Goal: Information Seeking & Learning: Learn about a topic

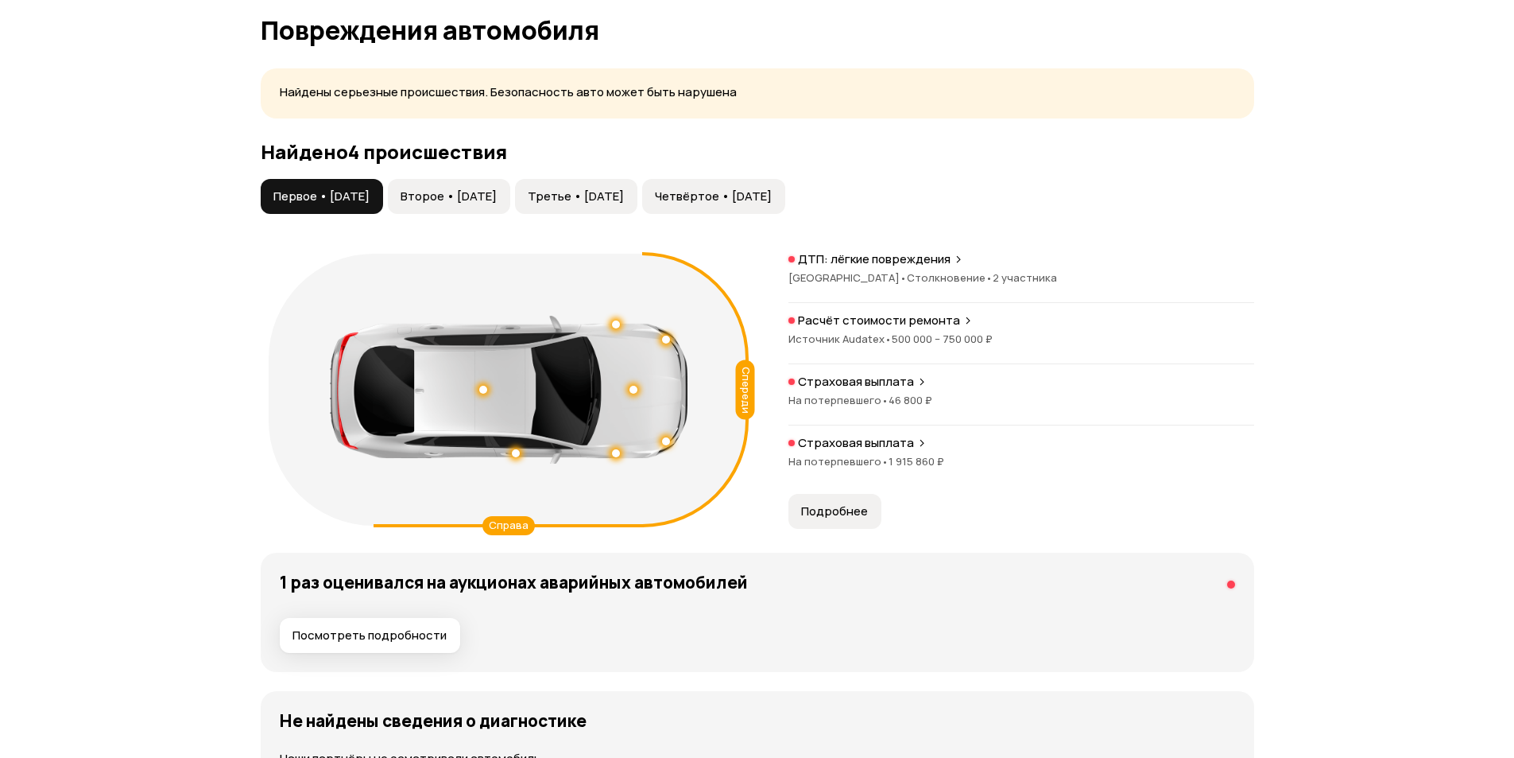
scroll to position [1590, 0]
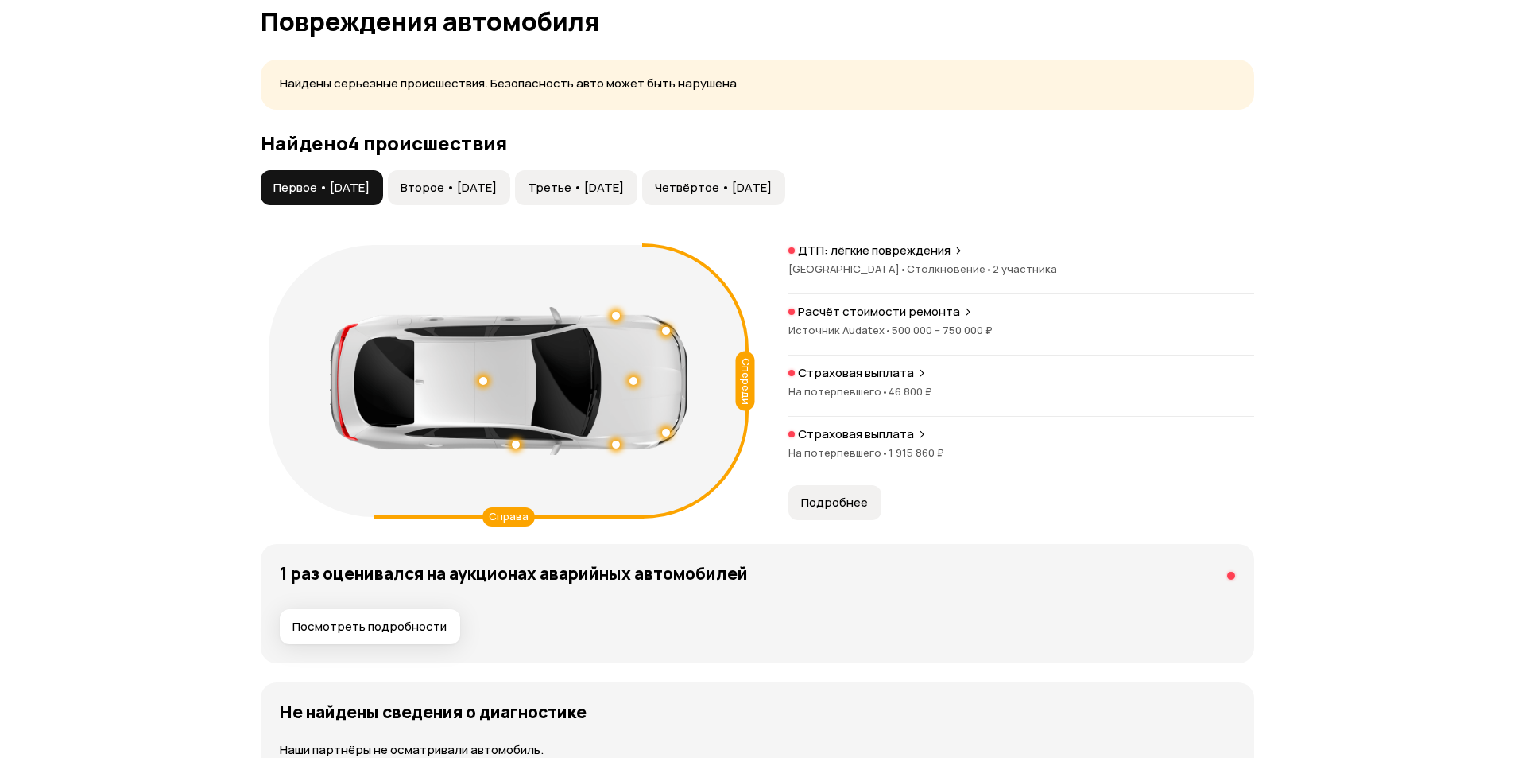
click at [465, 197] on button "Второе • [DATE]" at bounding box center [449, 187] width 122 height 35
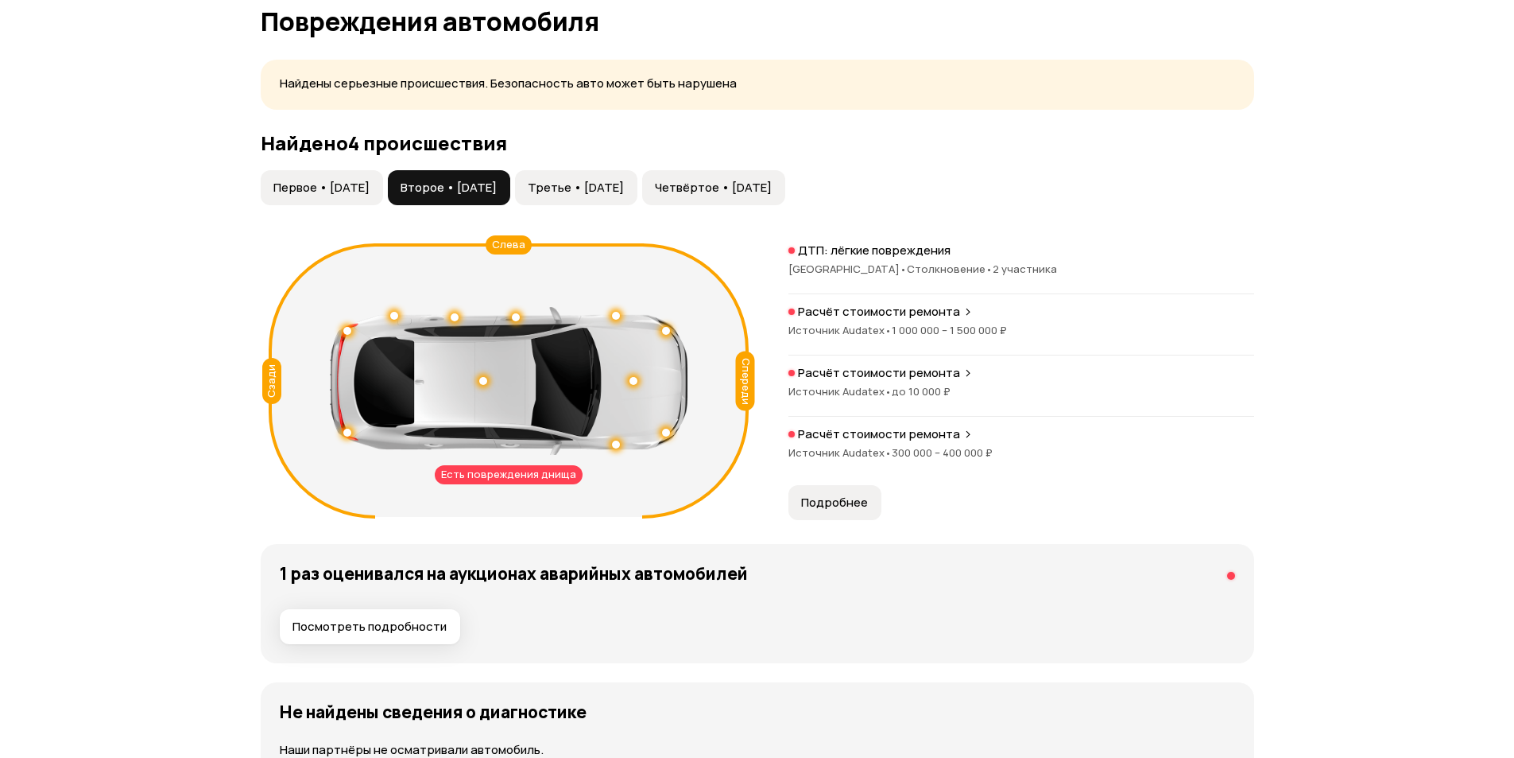
click at [337, 180] on span "Первое • [DATE]" at bounding box center [321, 188] width 96 height 16
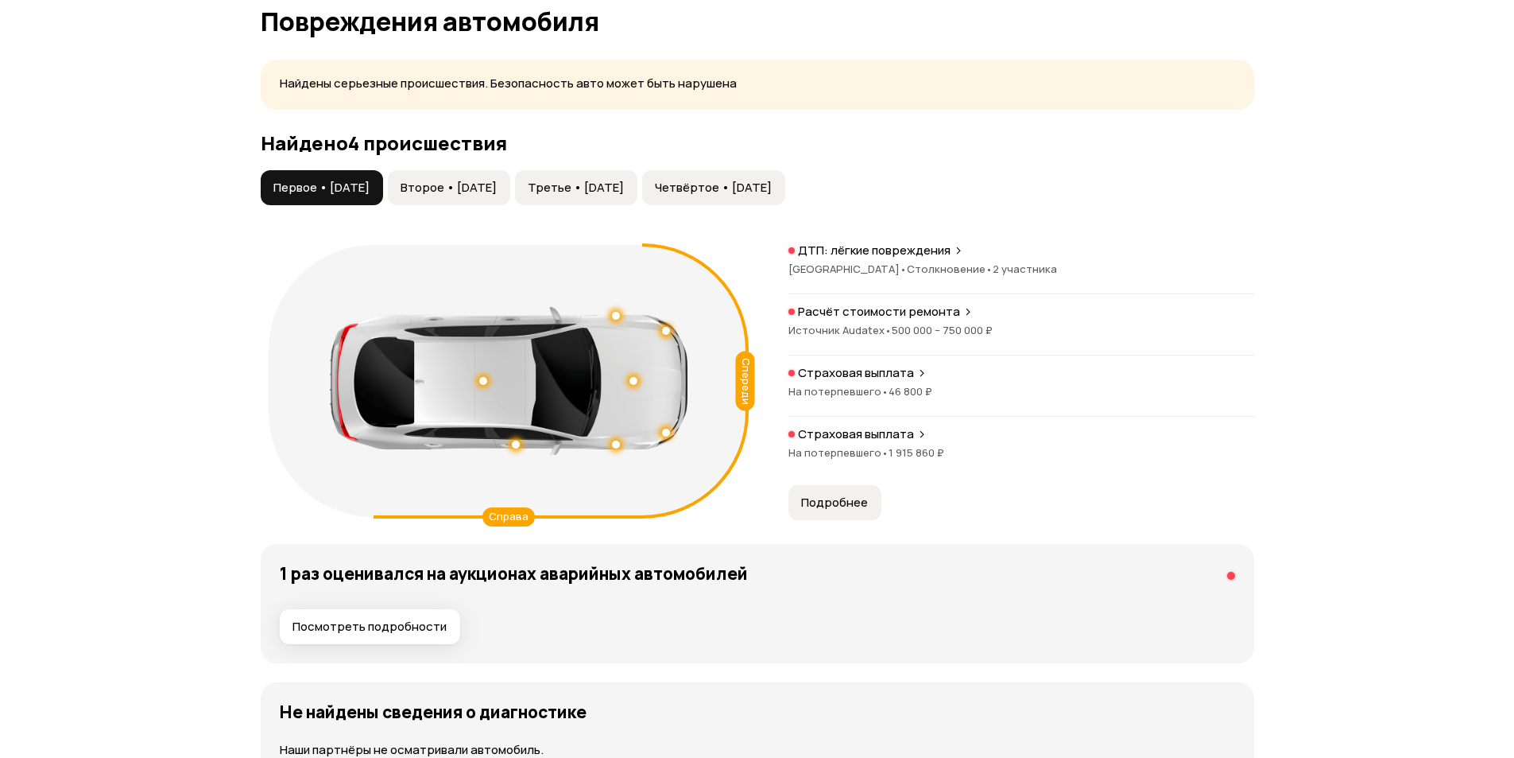
click at [458, 178] on button "Второе • [DATE]" at bounding box center [449, 187] width 122 height 35
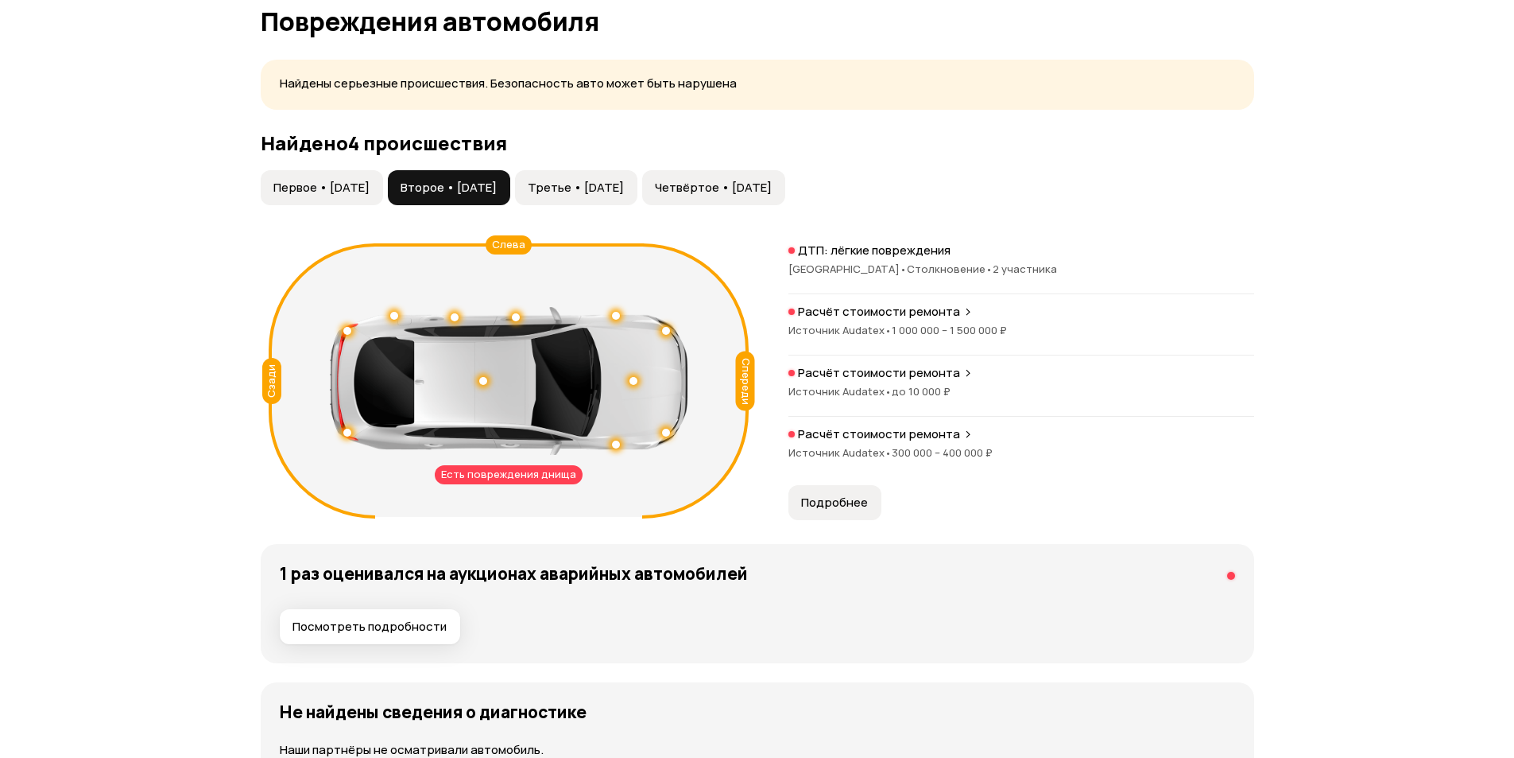
click at [637, 176] on button "Третье • [DATE]" at bounding box center [576, 187] width 122 height 35
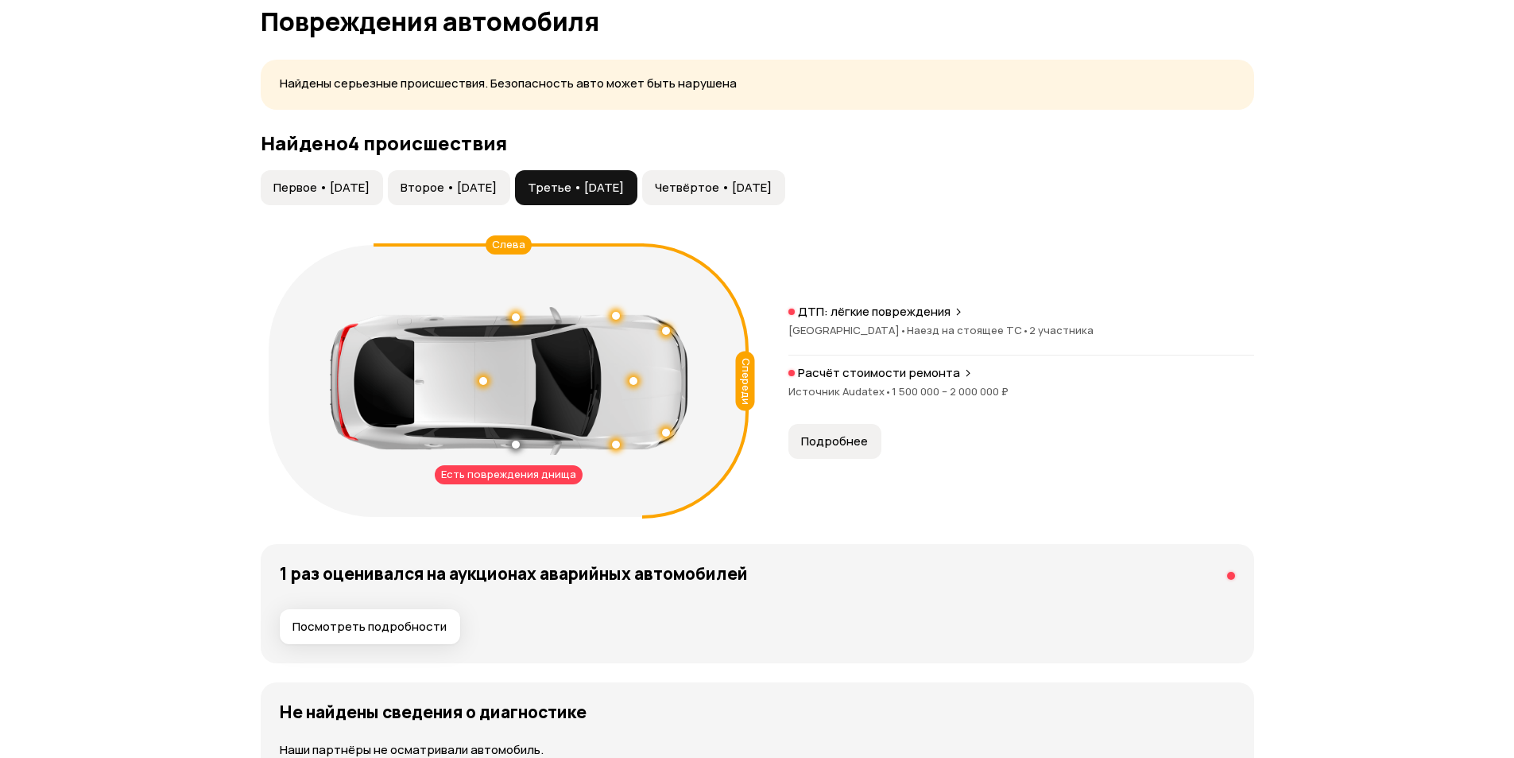
click at [772, 180] on span "Четвёртое • [DATE]" at bounding box center [713, 188] width 117 height 16
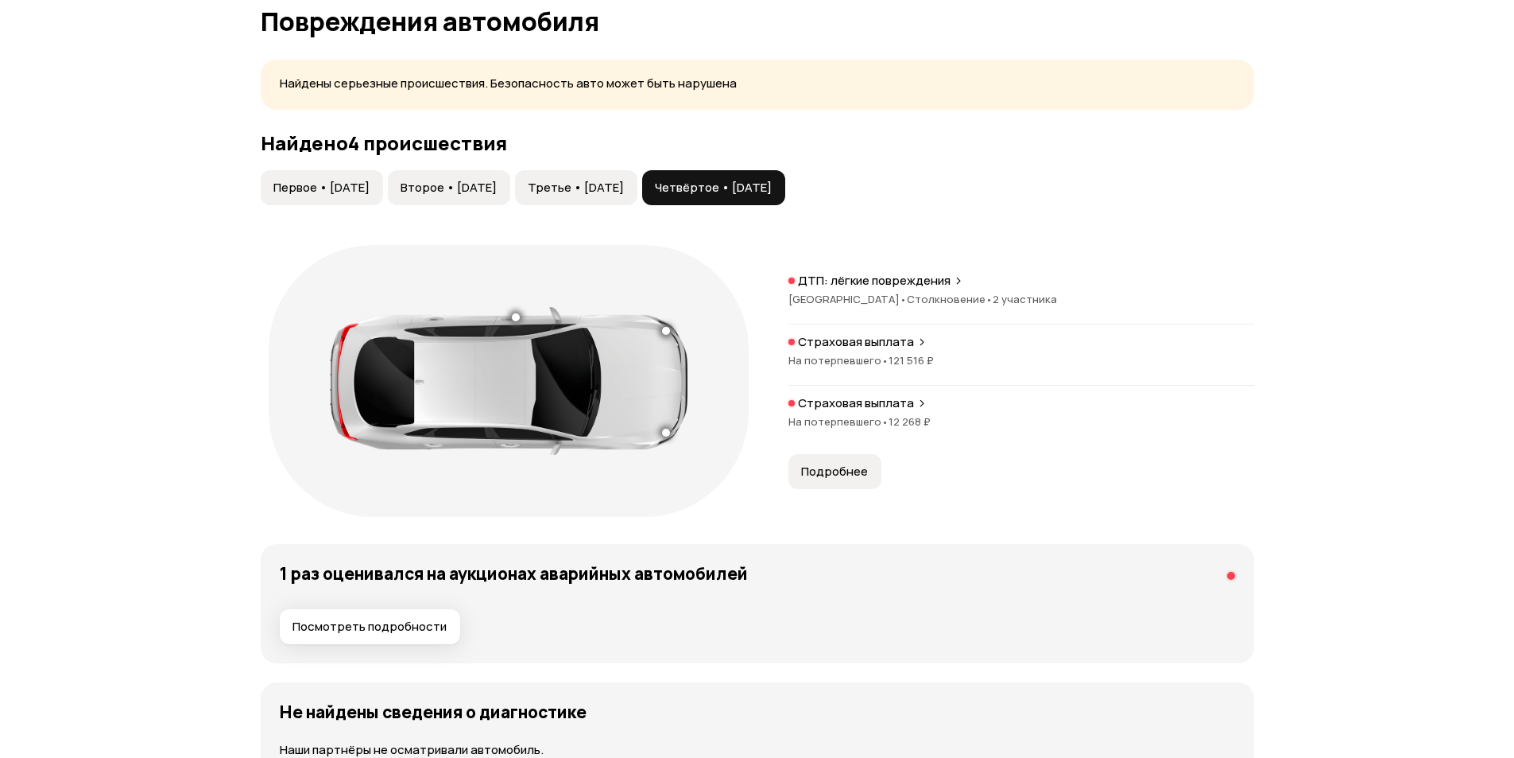
click at [637, 184] on button "Третье • [DATE]" at bounding box center [576, 187] width 122 height 35
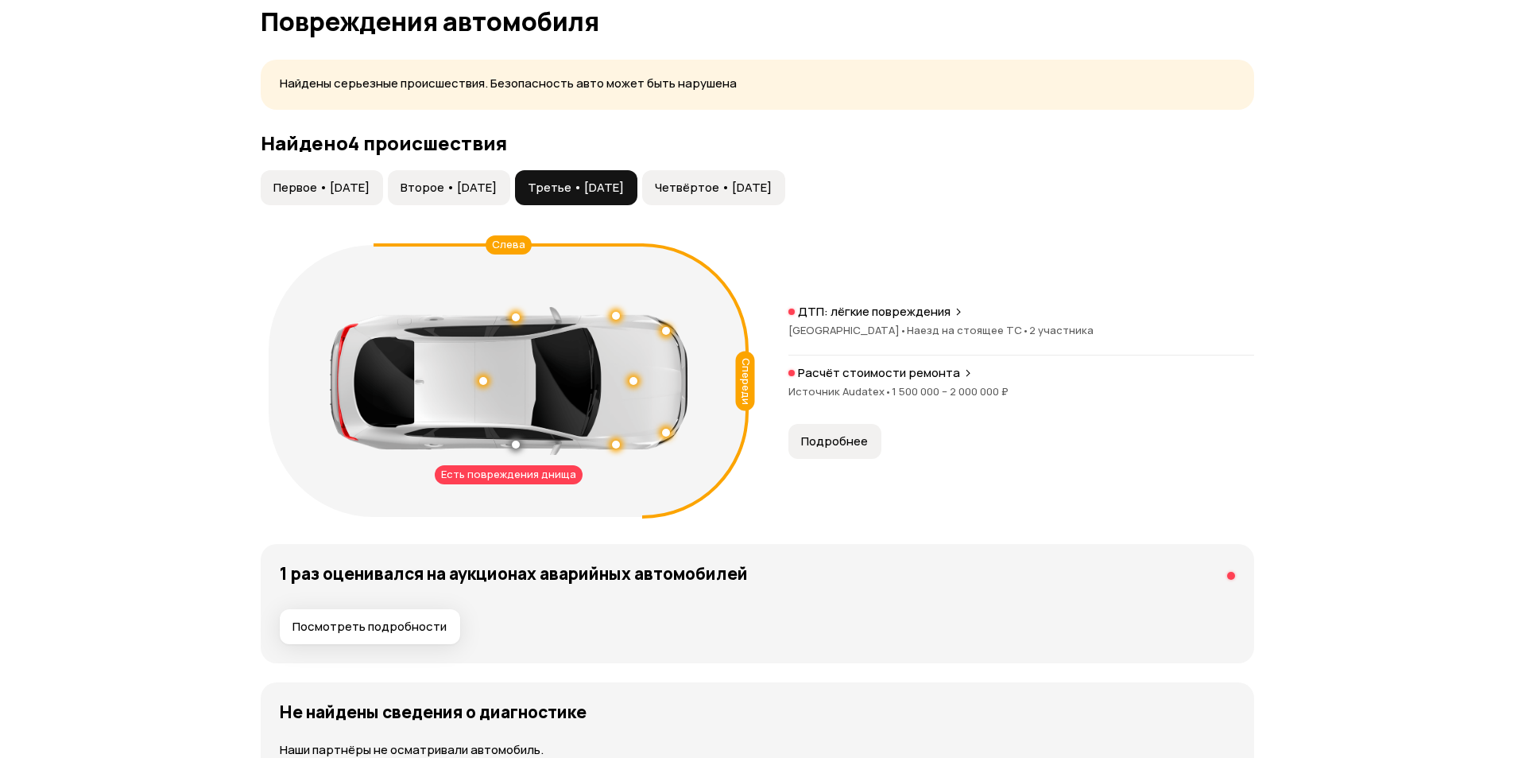
click at [772, 184] on span "Четвёртое • [DATE]" at bounding box center [713, 188] width 117 height 16
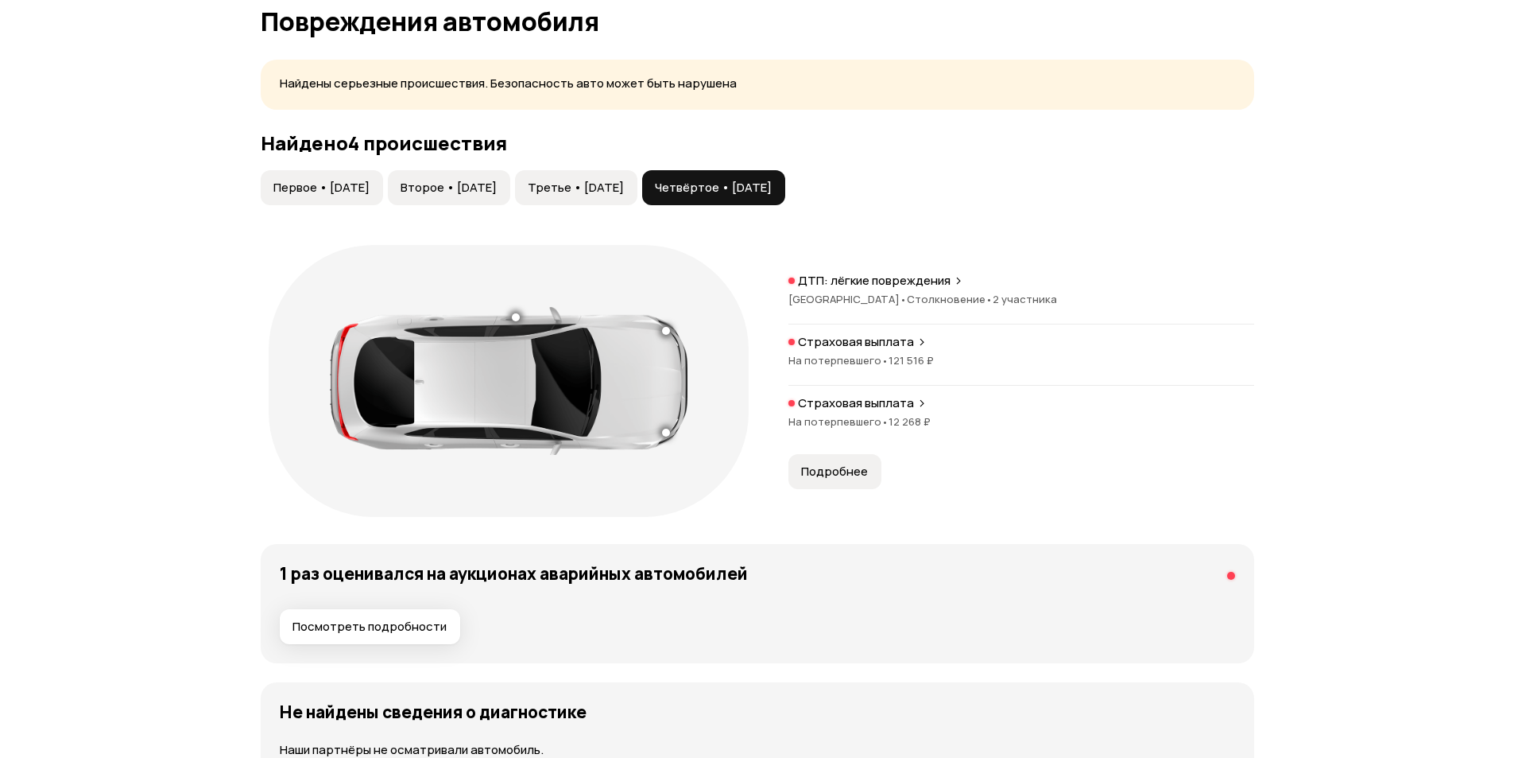
click at [497, 188] on span "Второе • [DATE]" at bounding box center [449, 188] width 96 height 16
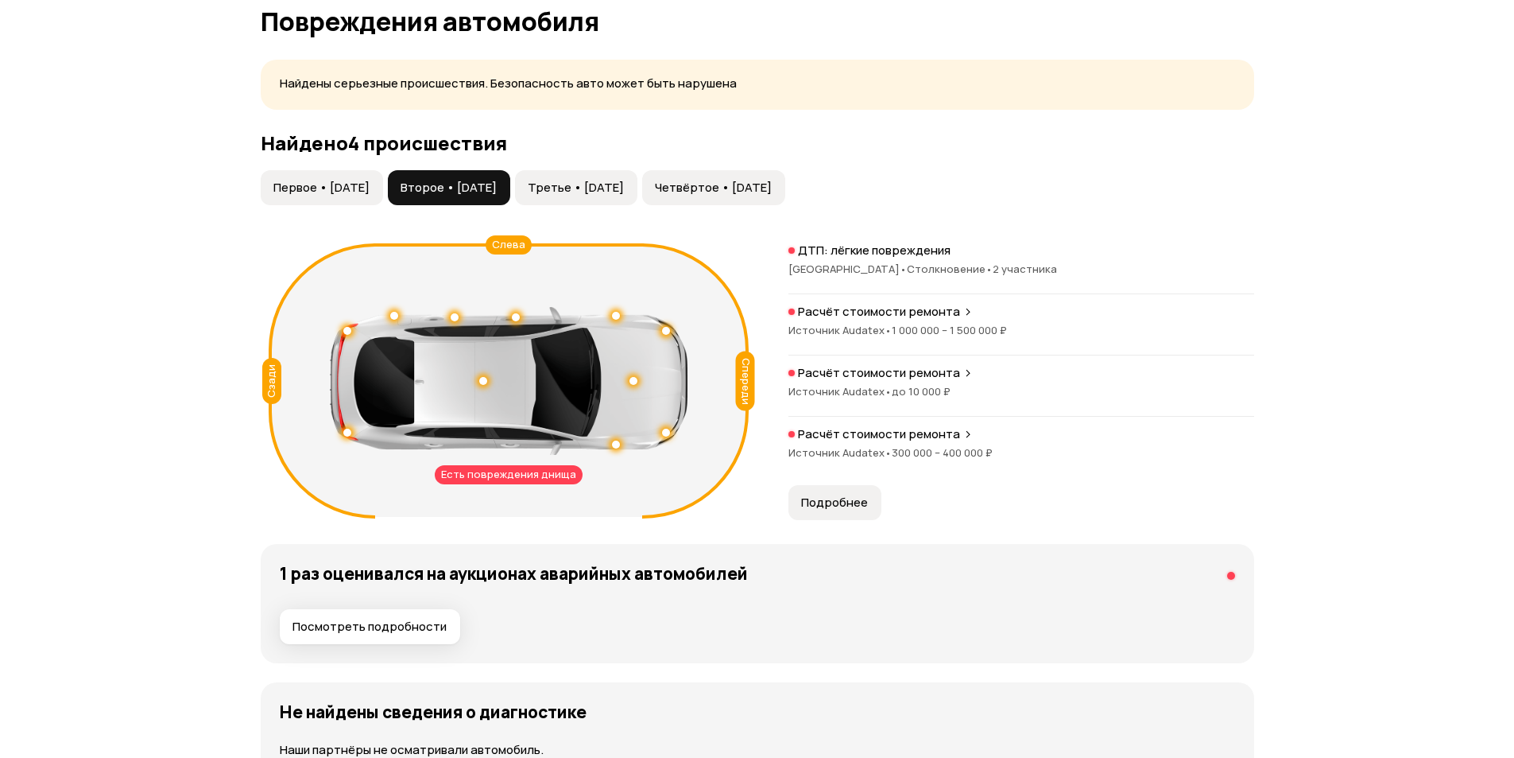
click at [615, 188] on span "Третье • [DATE]" at bounding box center [576, 188] width 96 height 16
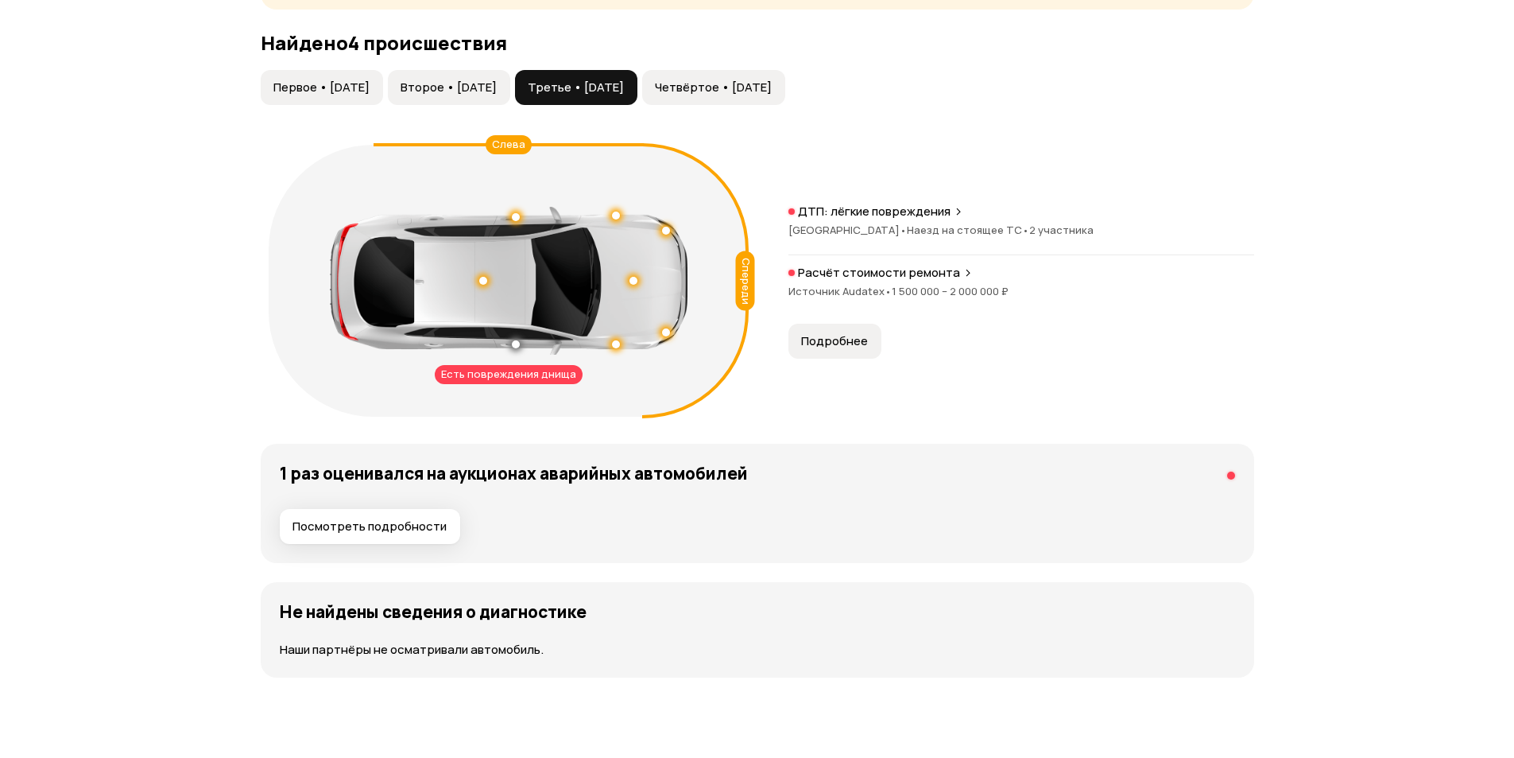
scroll to position [1908, 0]
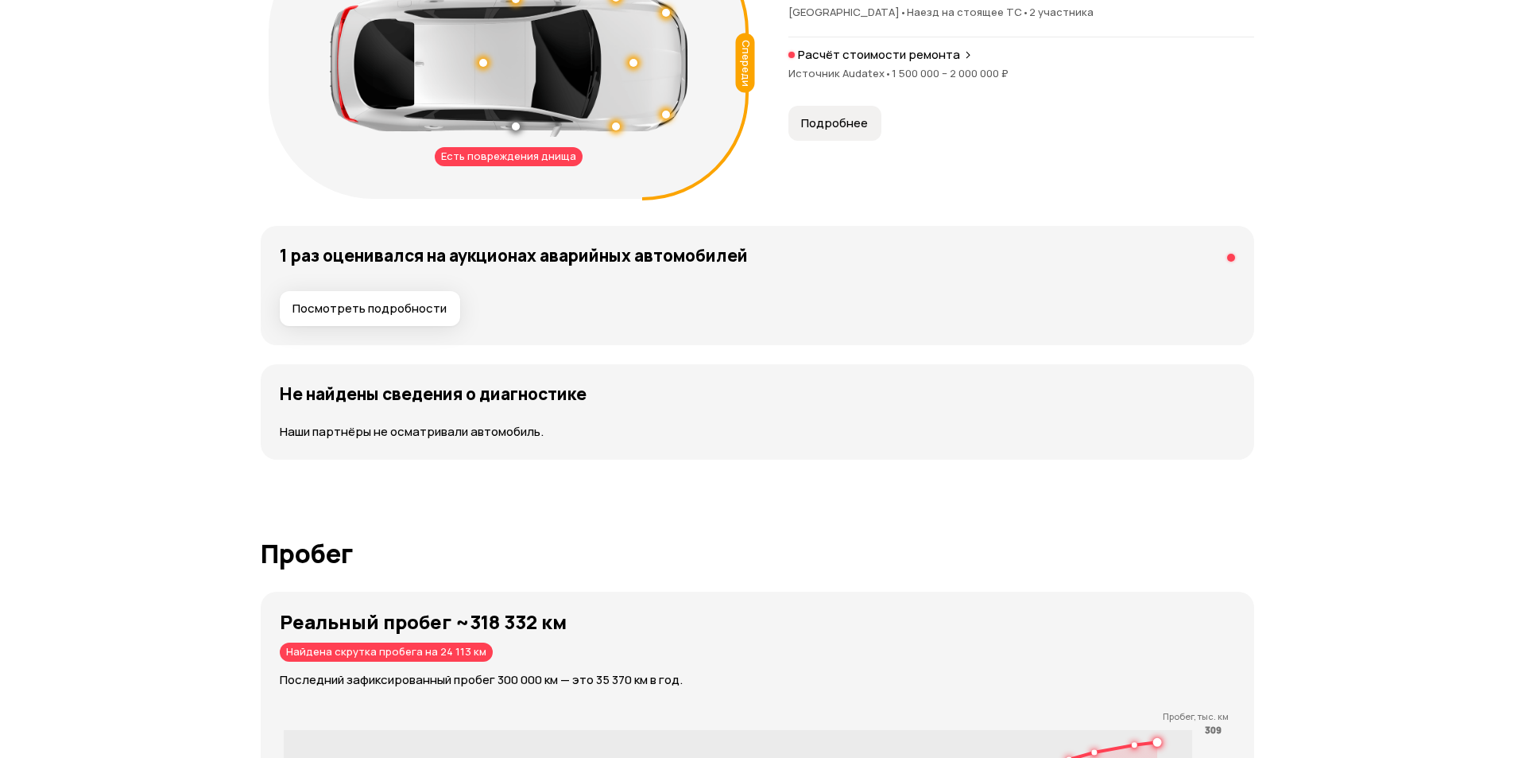
click at [376, 324] on button "Посмотреть подробности" at bounding box center [370, 308] width 180 height 35
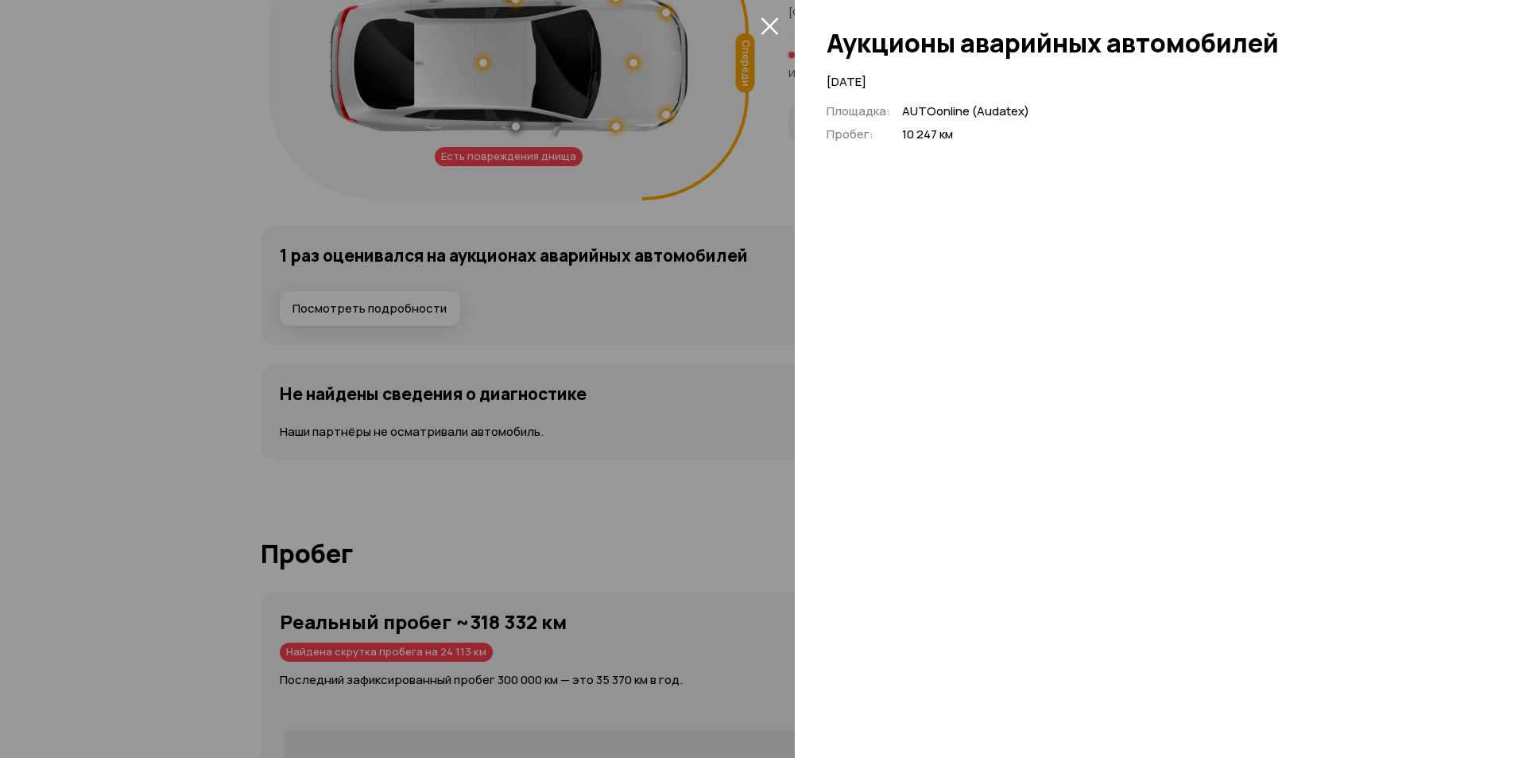
click at [772, 21] on icon "закрыть" at bounding box center [770, 26] width 18 height 18
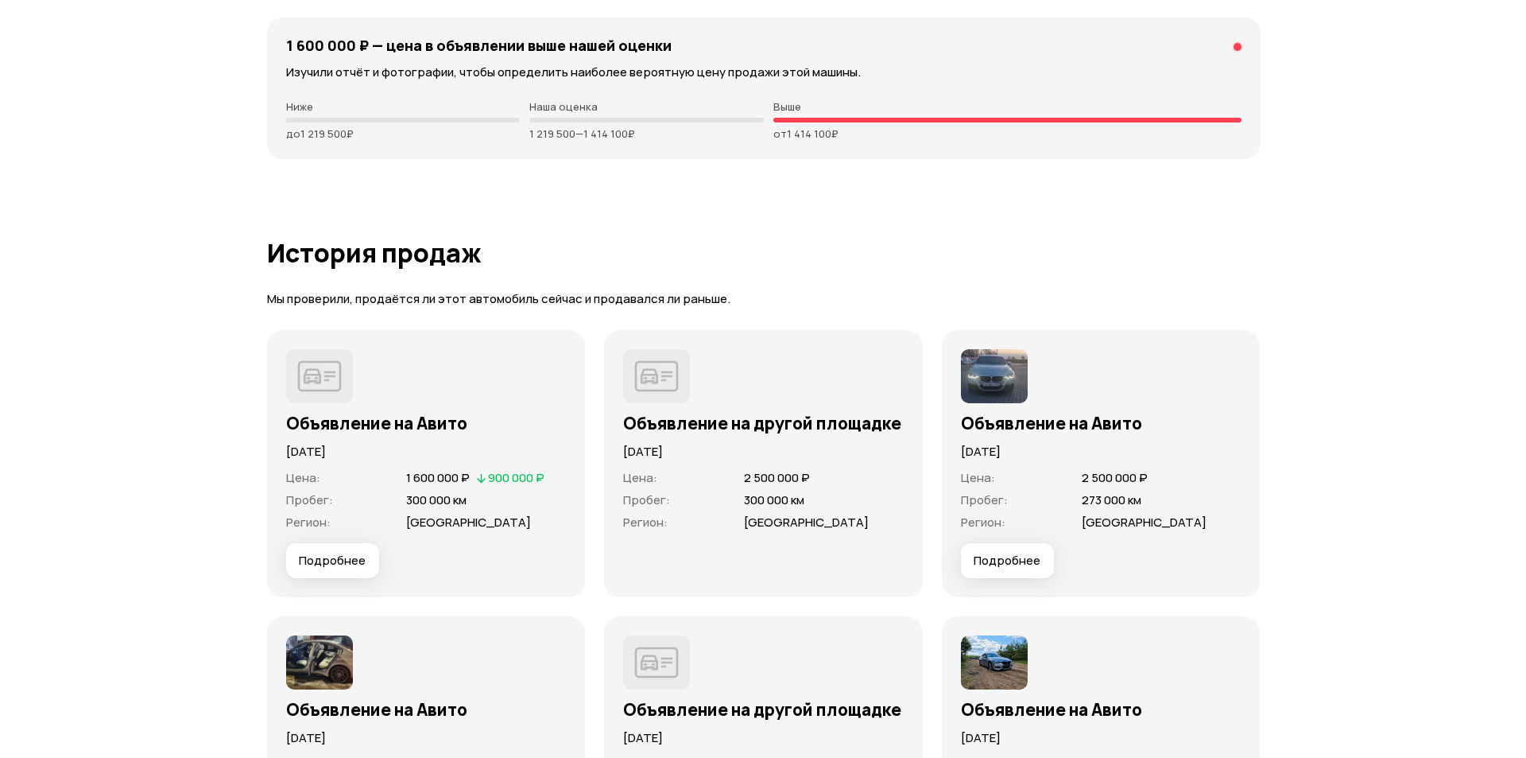
scroll to position [4928, 0]
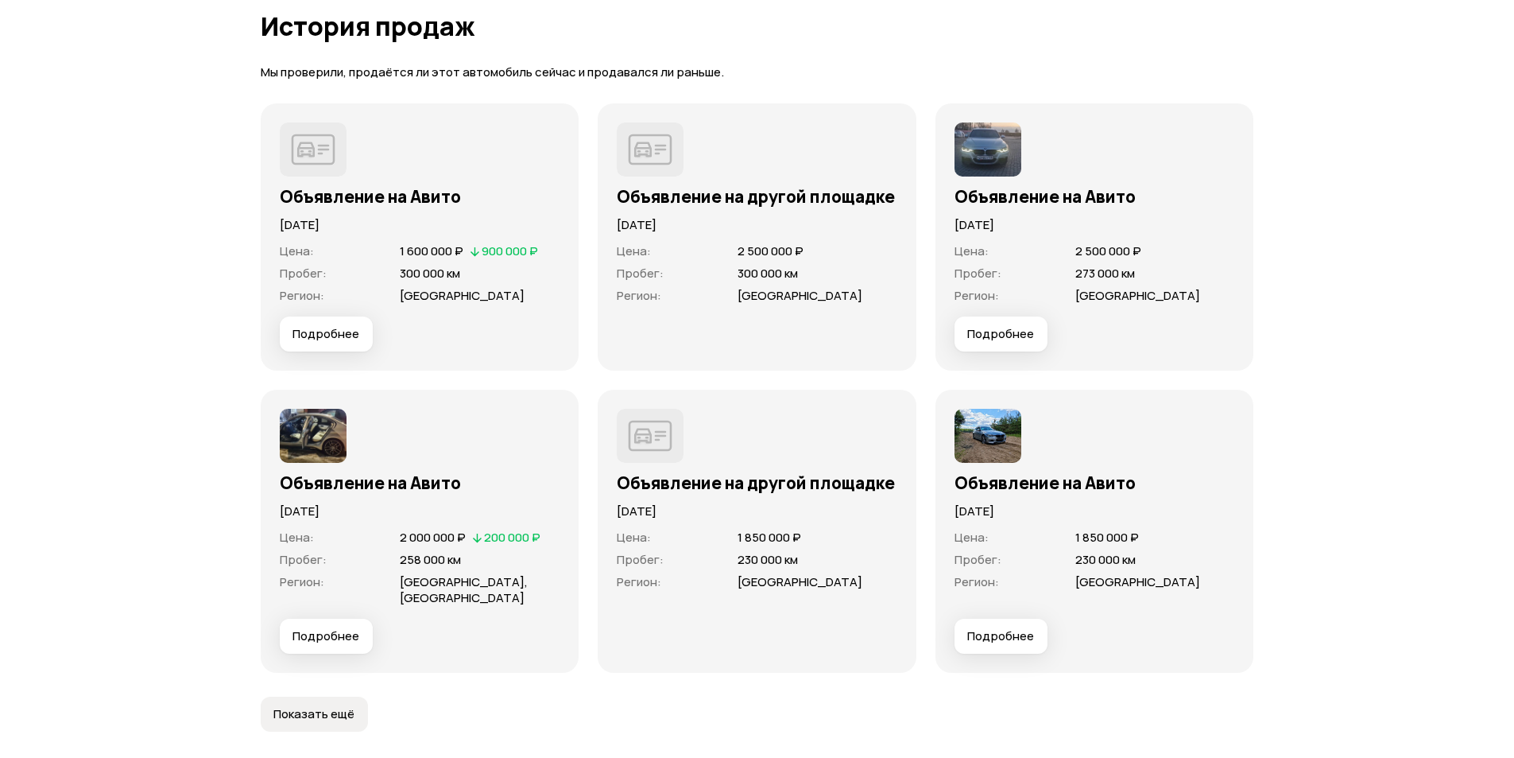
click at [323, 435] on img at bounding box center [313, 436] width 67 height 54
click at [329, 628] on span "Подробнее" at bounding box center [326, 636] width 67 height 16
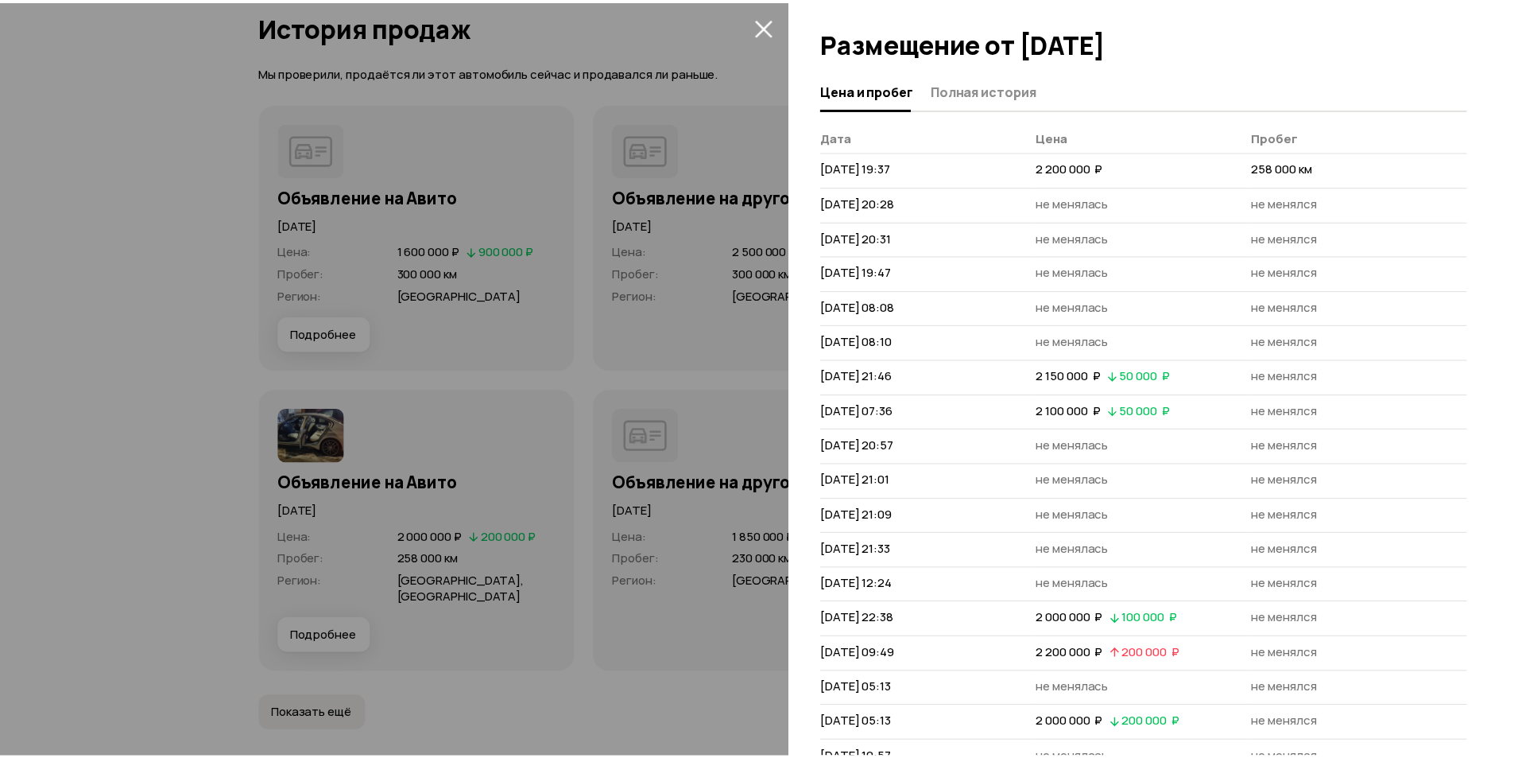
scroll to position [0, 0]
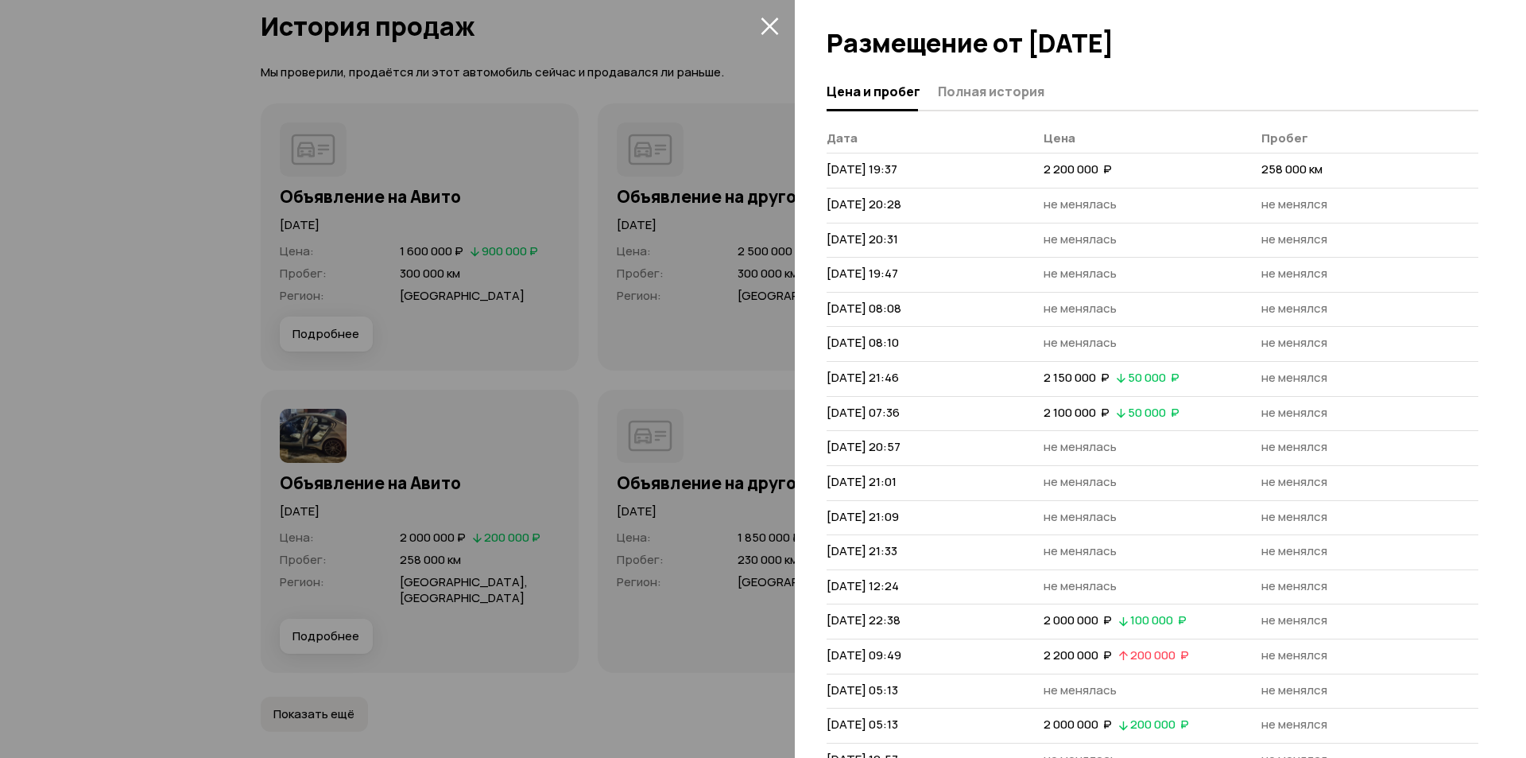
click at [773, 27] on icon "закрыть" at bounding box center [770, 26] width 18 height 18
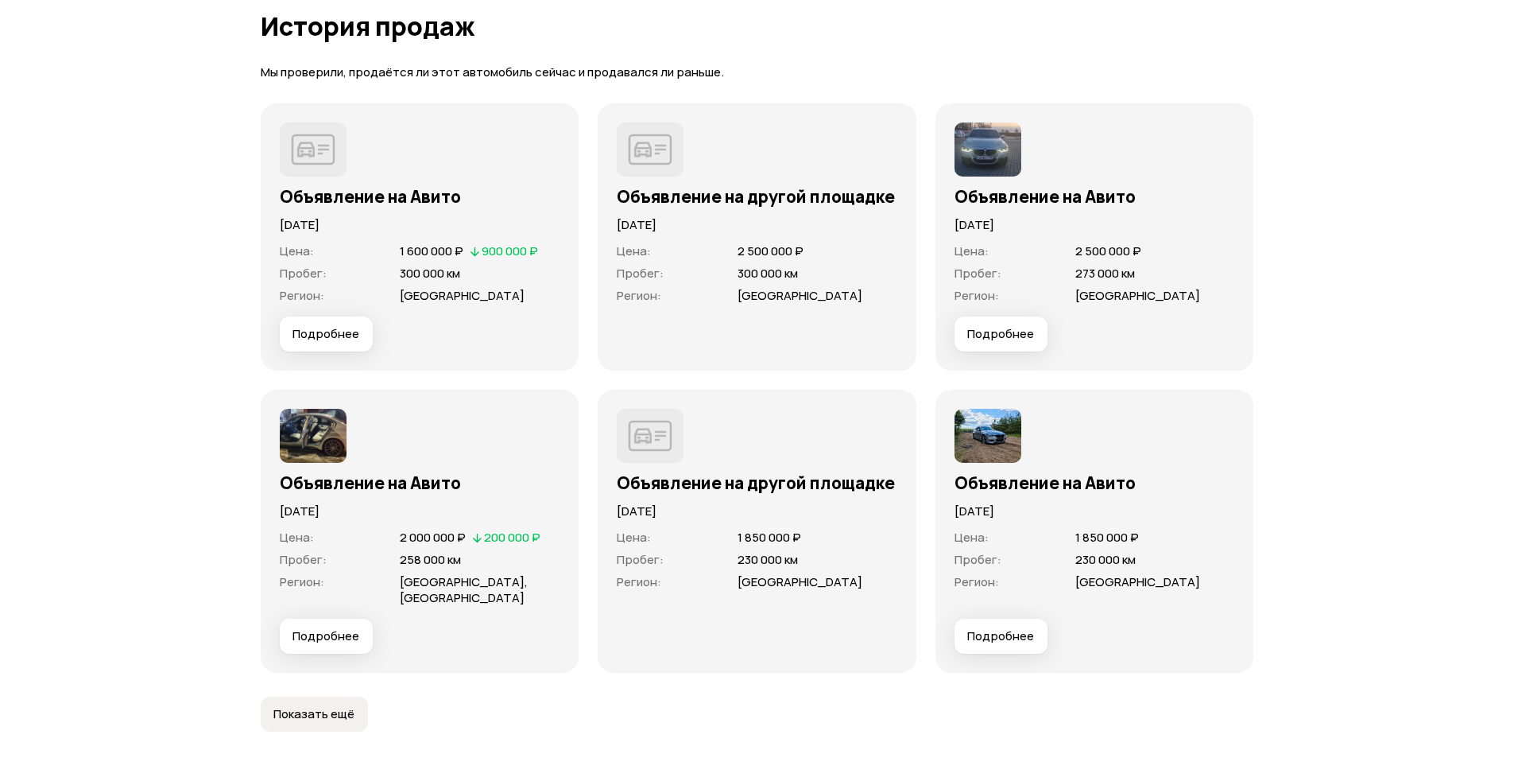
click at [311, 440] on img at bounding box center [313, 436] width 67 height 54
click at [366, 503] on p "[DATE]" at bounding box center [420, 510] width 281 height 17
click at [975, 444] on img at bounding box center [988, 436] width 67 height 54
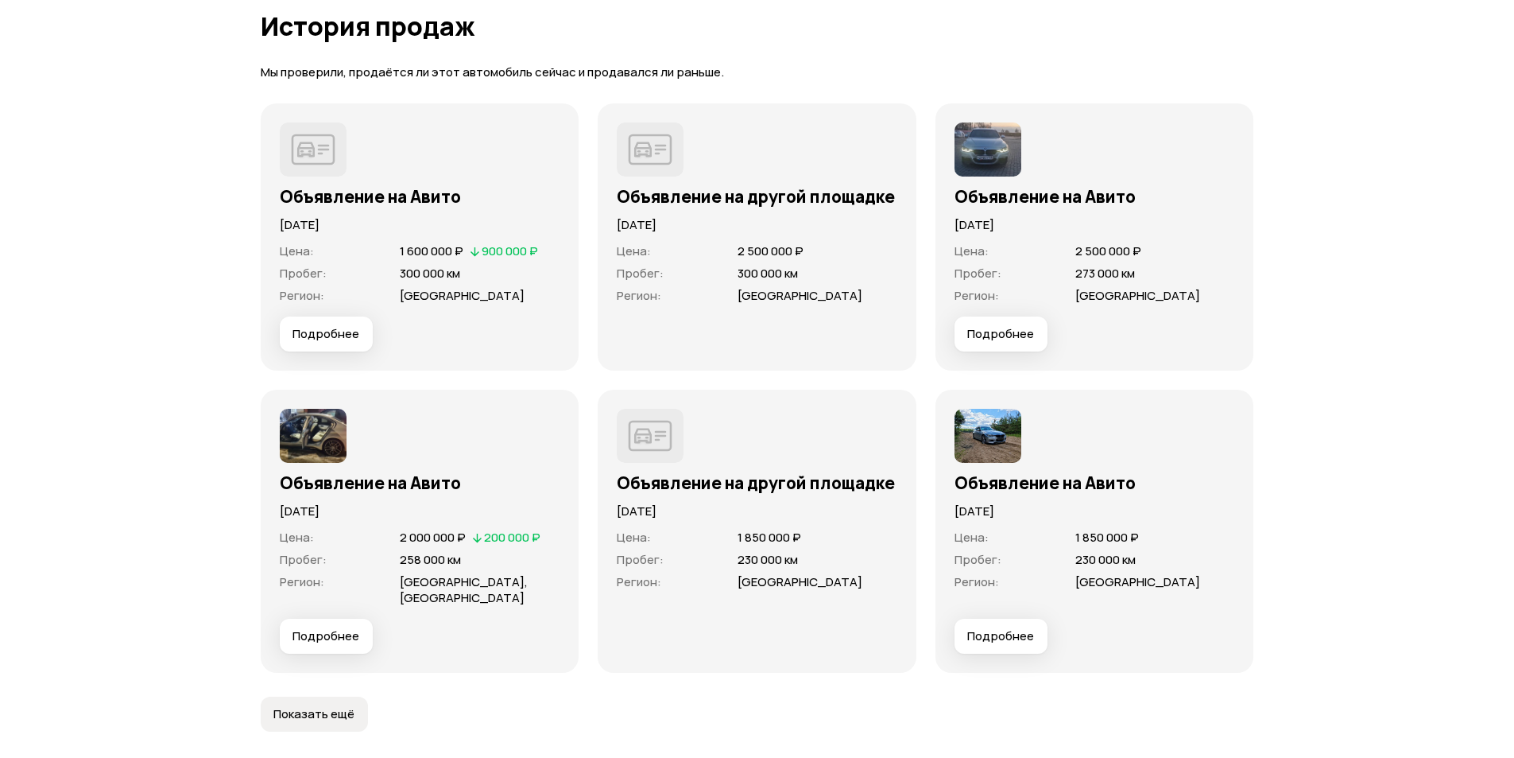
click at [975, 444] on img at bounding box center [988, 436] width 67 height 54
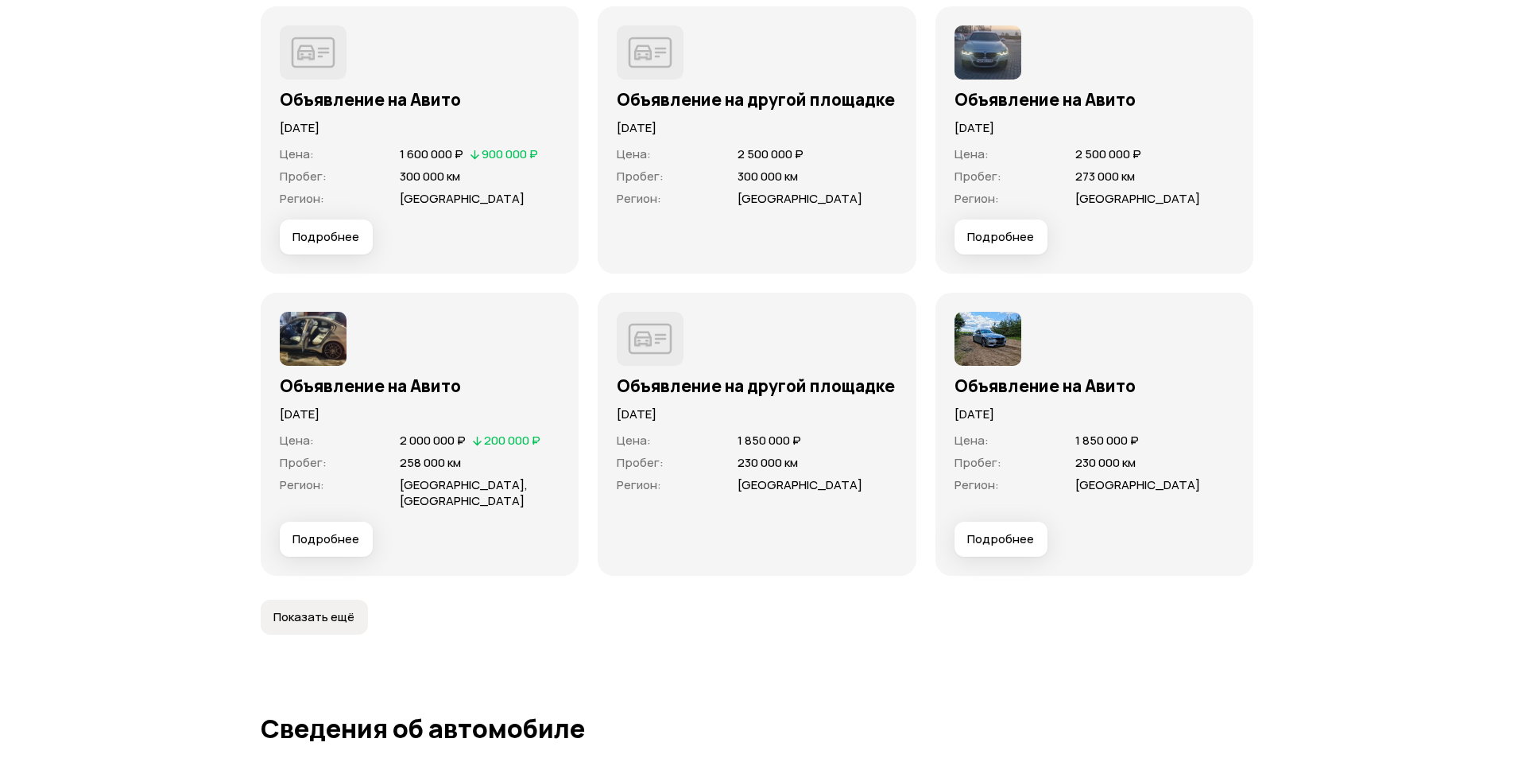
scroll to position [5167, 0]
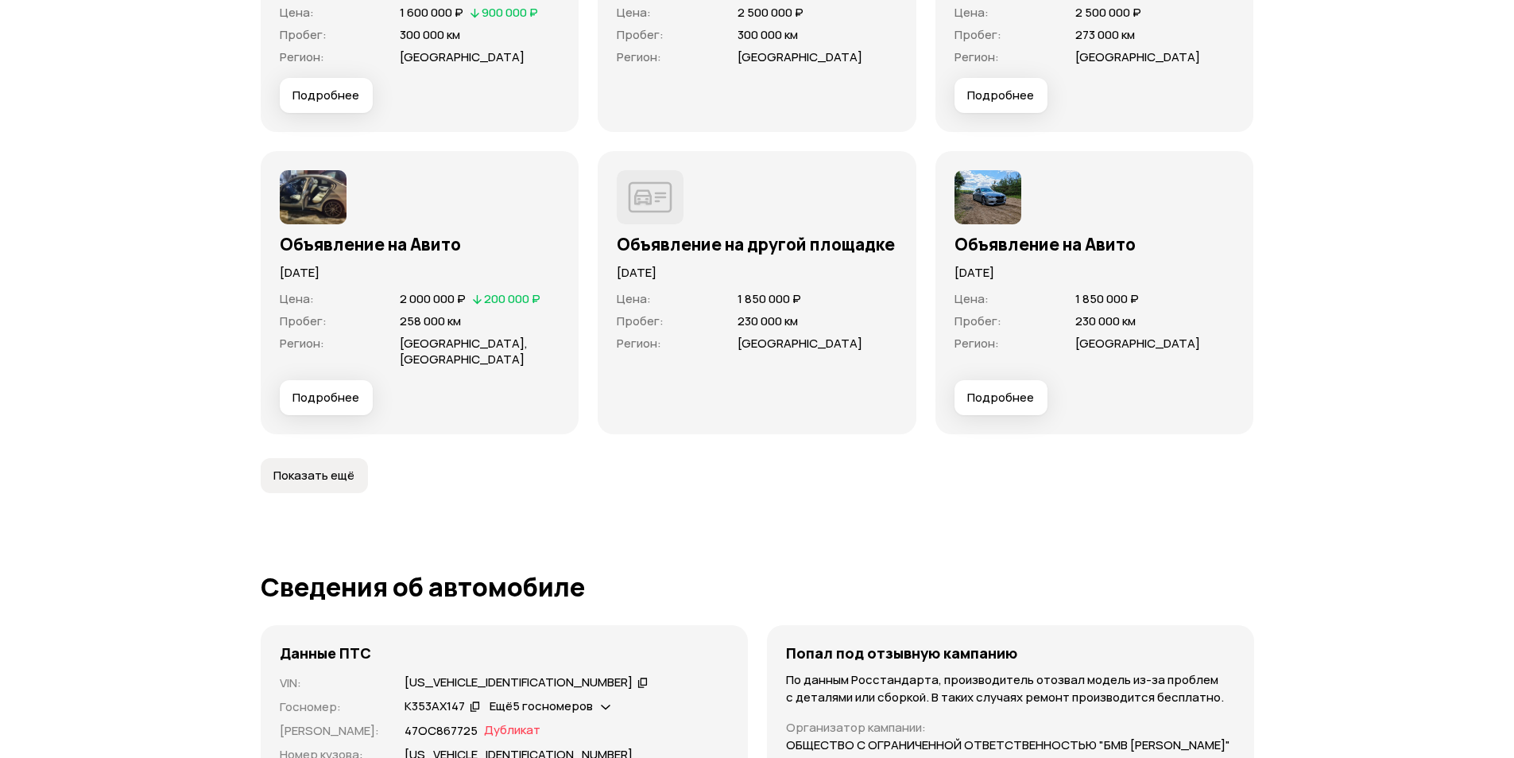
click at [299, 467] on span "Показать ещё" at bounding box center [313, 475] width 81 height 16
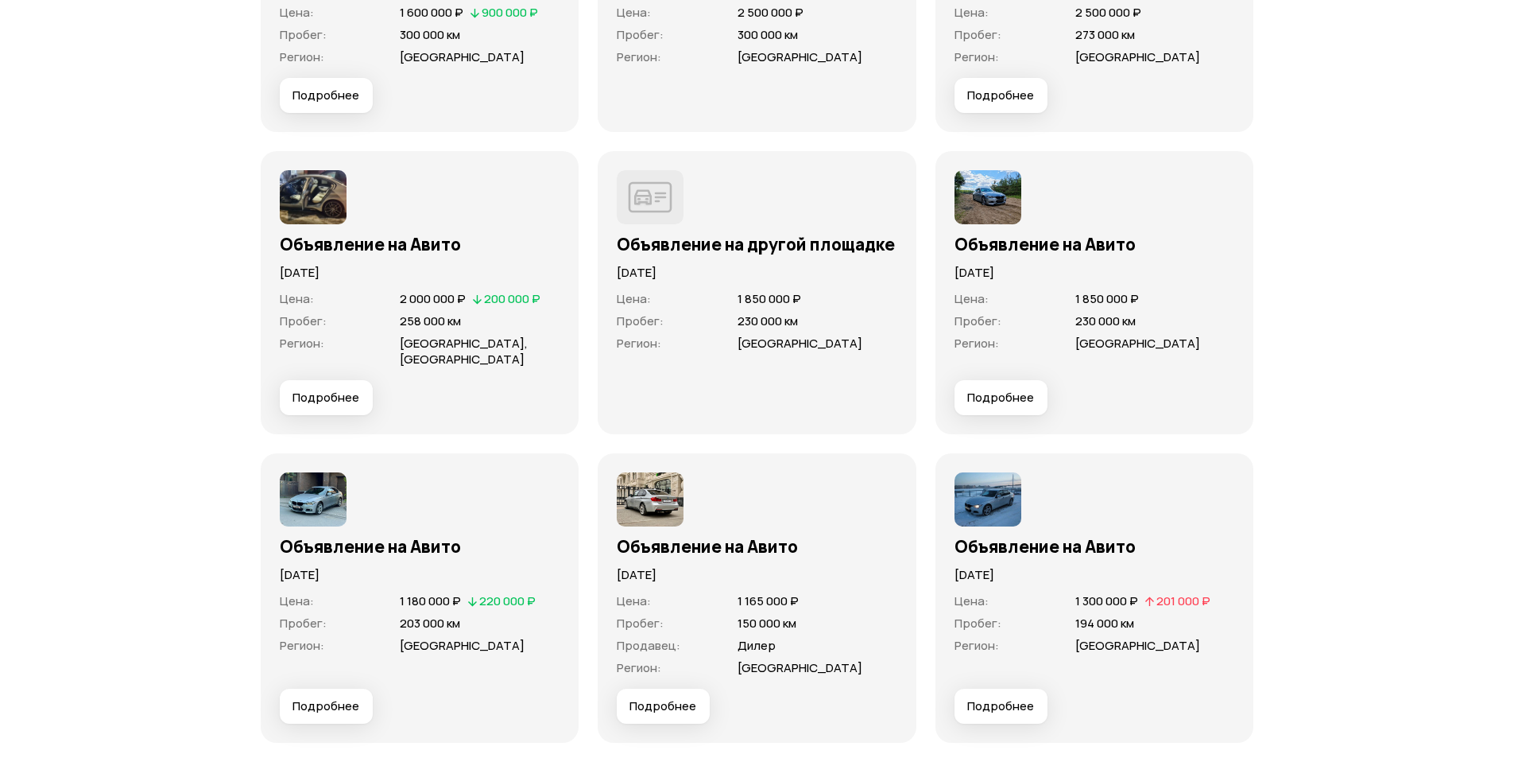
click at [307, 486] on img at bounding box center [313, 499] width 67 height 54
click at [990, 491] on img at bounding box center [988, 499] width 67 height 54
click at [661, 487] on img at bounding box center [650, 499] width 67 height 54
click at [313, 486] on img at bounding box center [313, 499] width 67 height 54
click at [308, 215] on img at bounding box center [313, 197] width 67 height 54
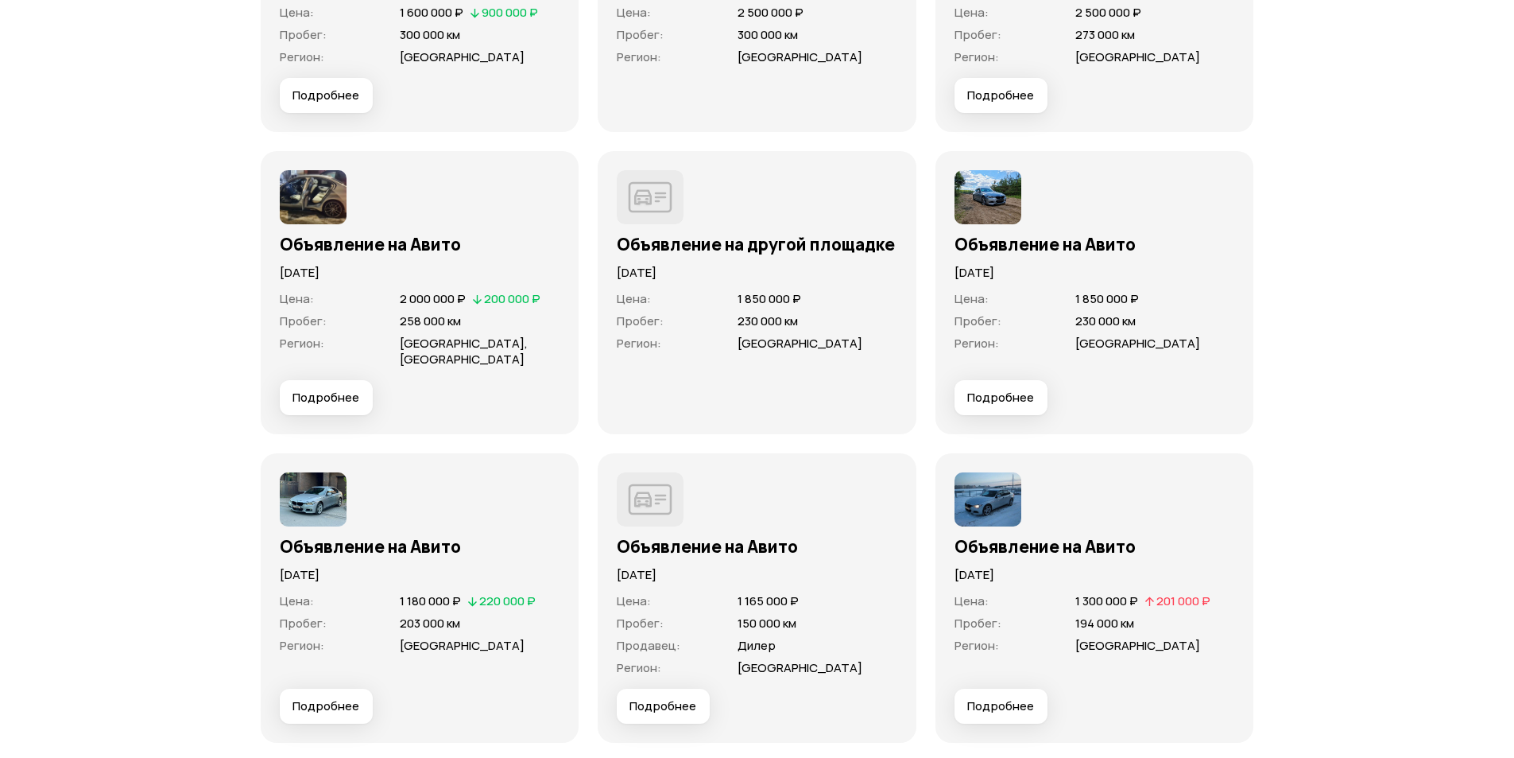
click at [308, 215] on img at bounding box center [313, 197] width 67 height 54
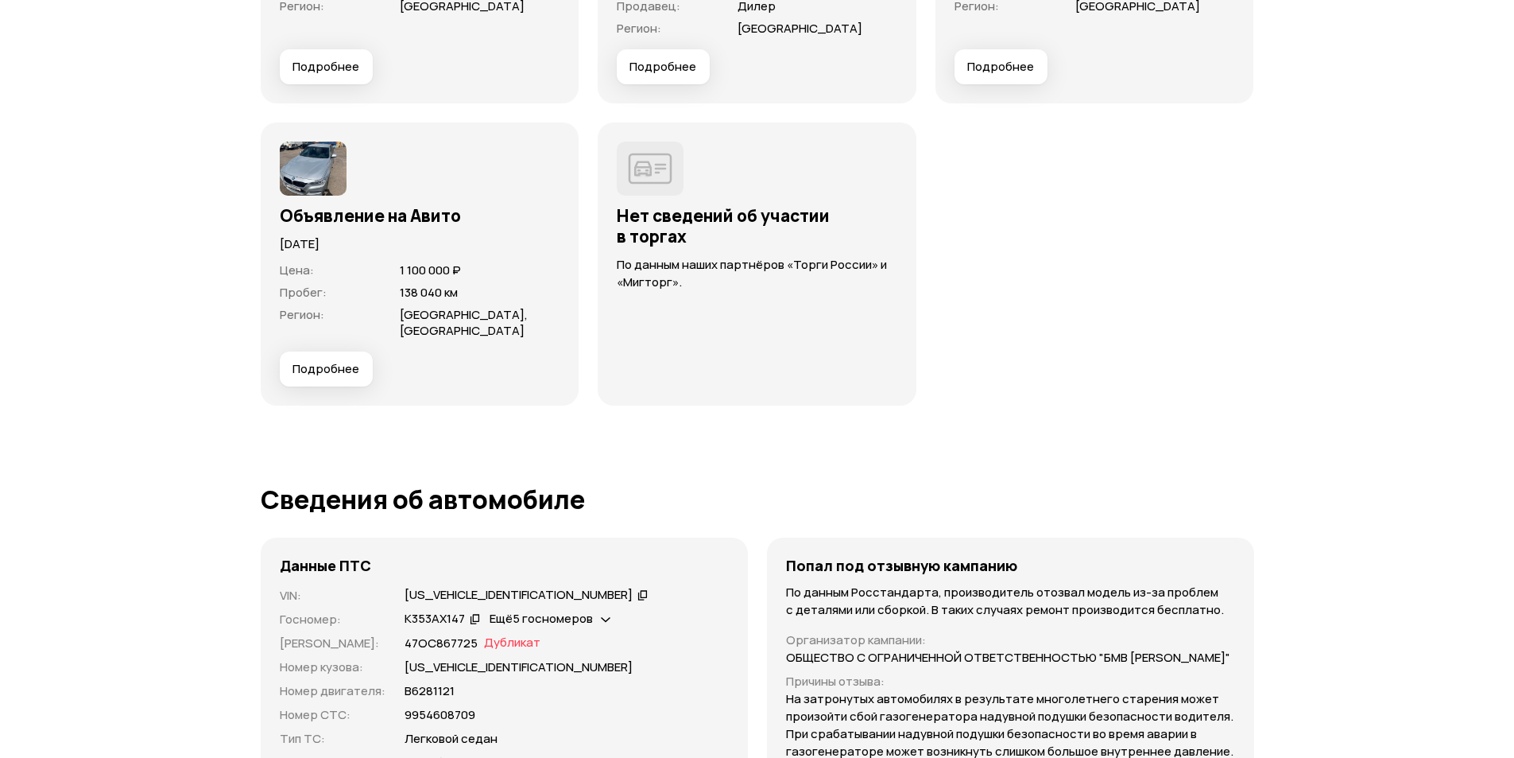
scroll to position [6041, 0]
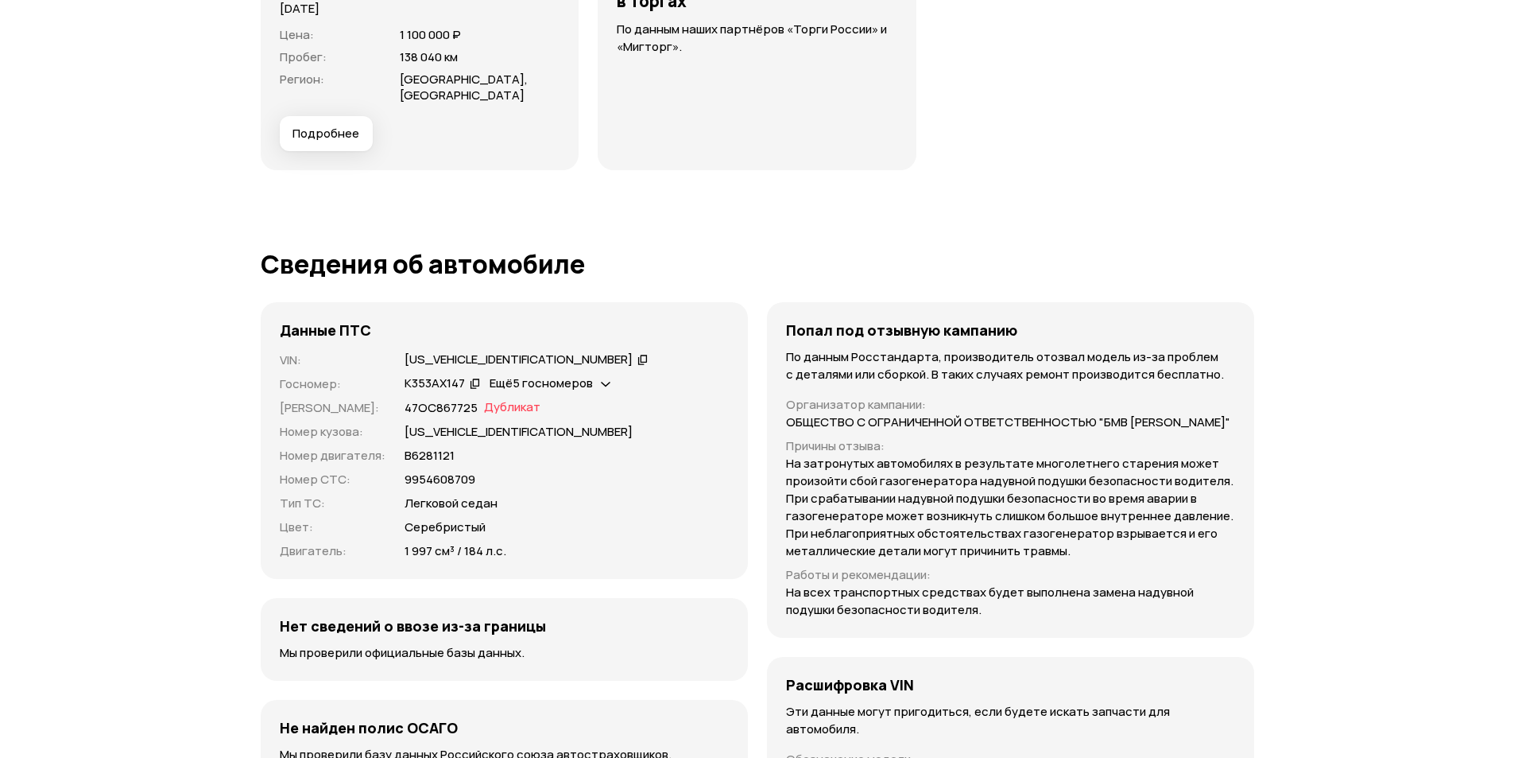
click at [563, 374] on span "Ещё 5 госномеров" at bounding box center [541, 382] width 103 height 17
click at [579, 374] on span "Ещё 5 госномеров" at bounding box center [541, 382] width 103 height 17
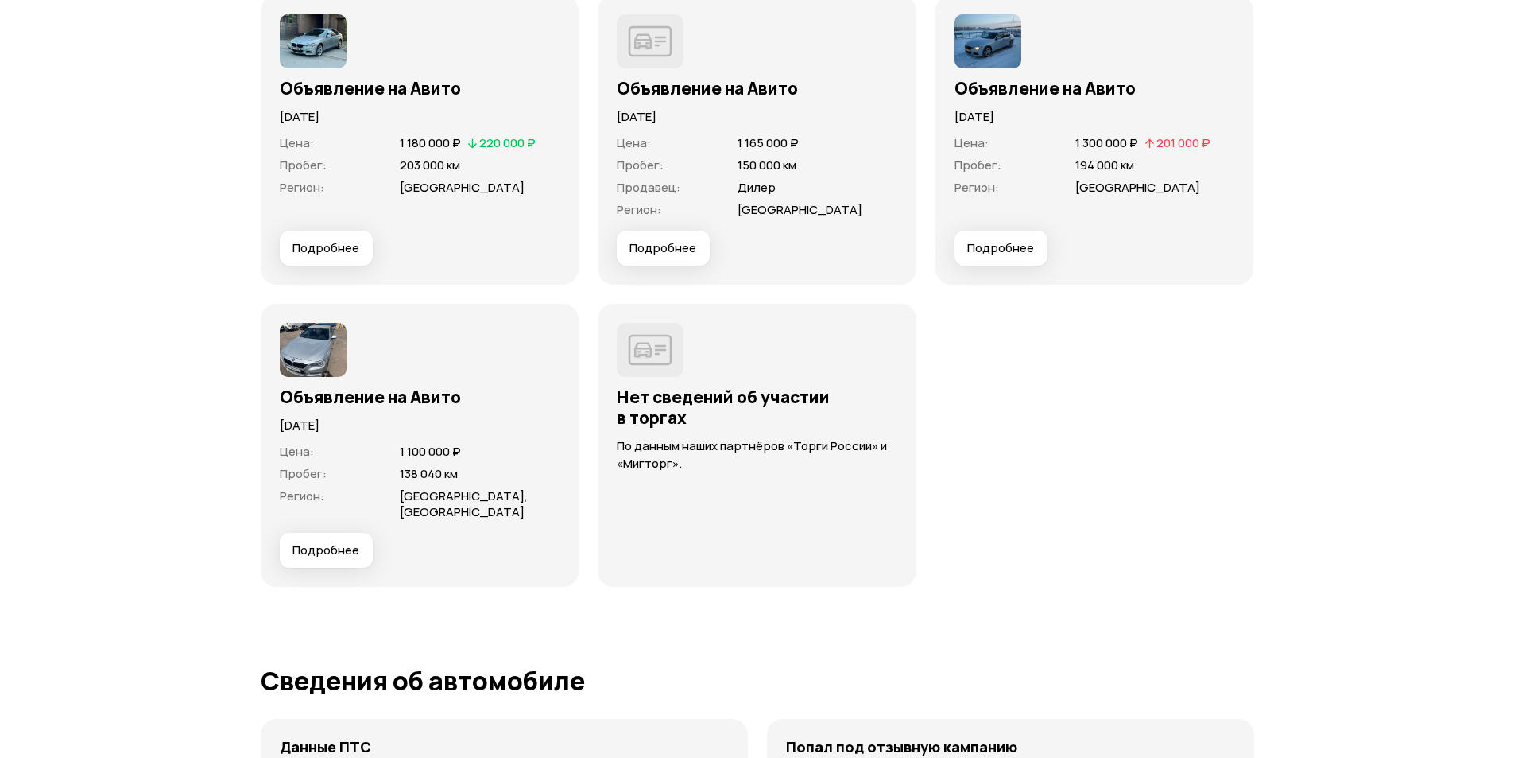
scroll to position [5485, 0]
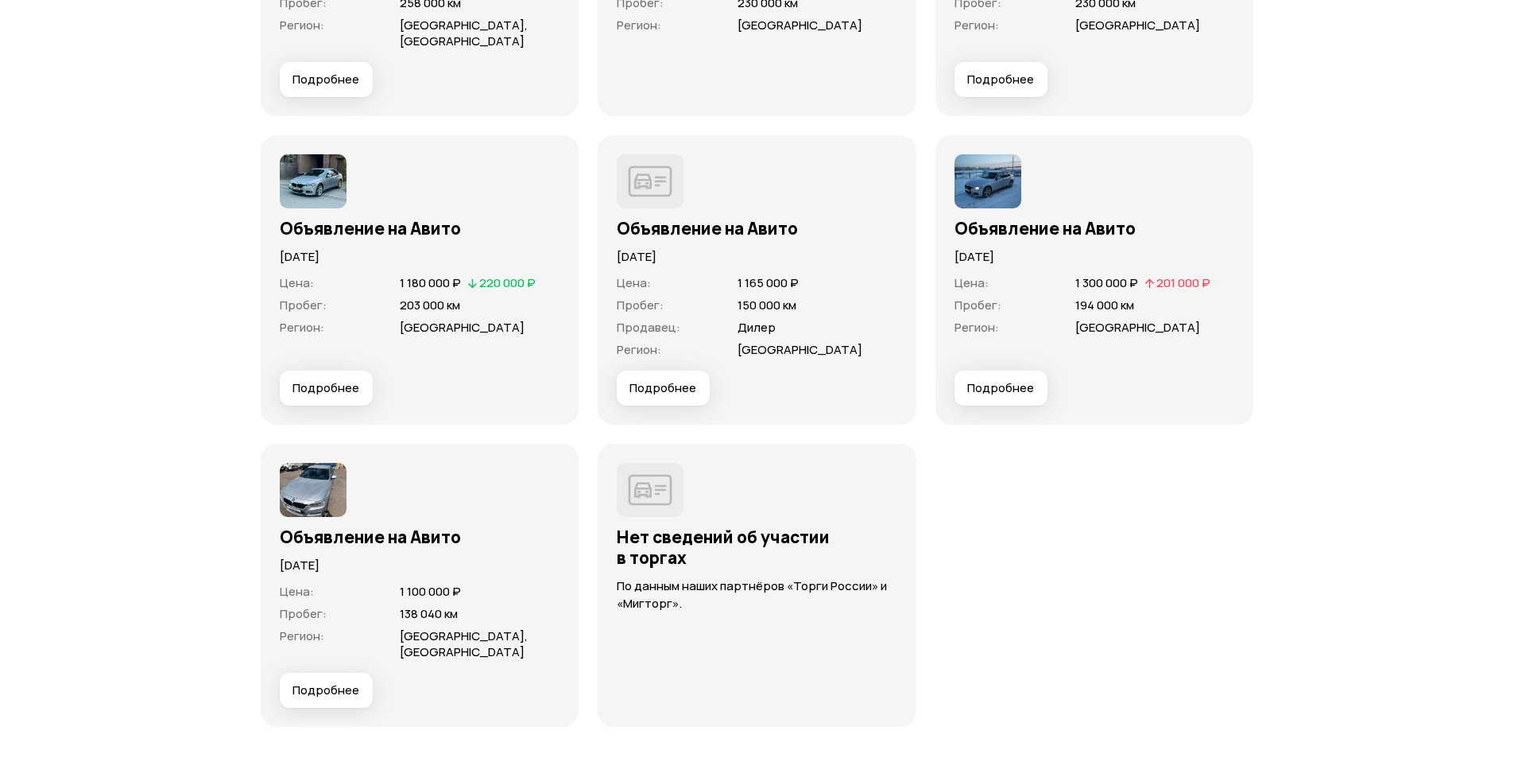
click at [315, 463] on img at bounding box center [313, 490] width 67 height 54
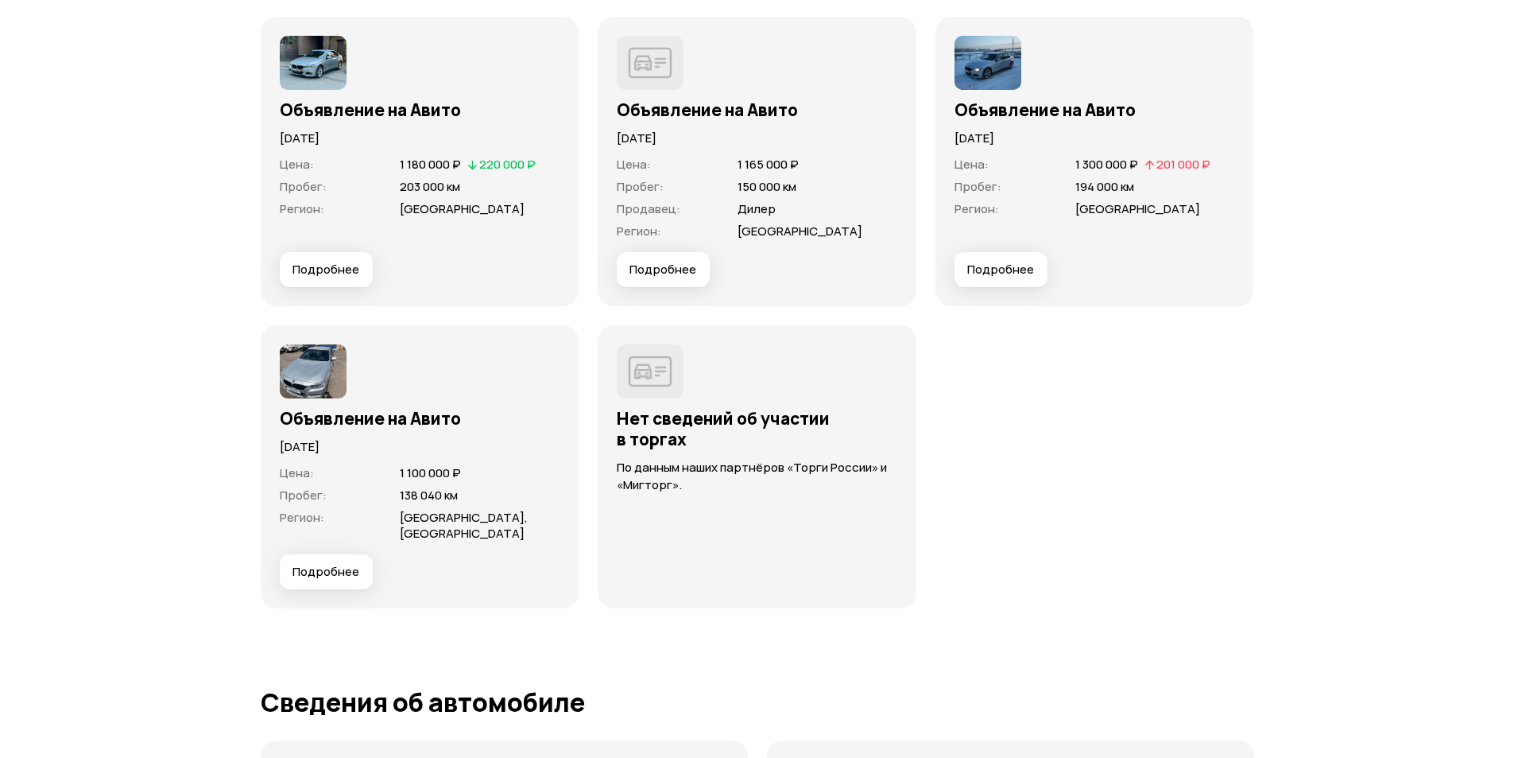
scroll to position [5564, 0]
